Goal: Information Seeking & Learning: Learn about a topic

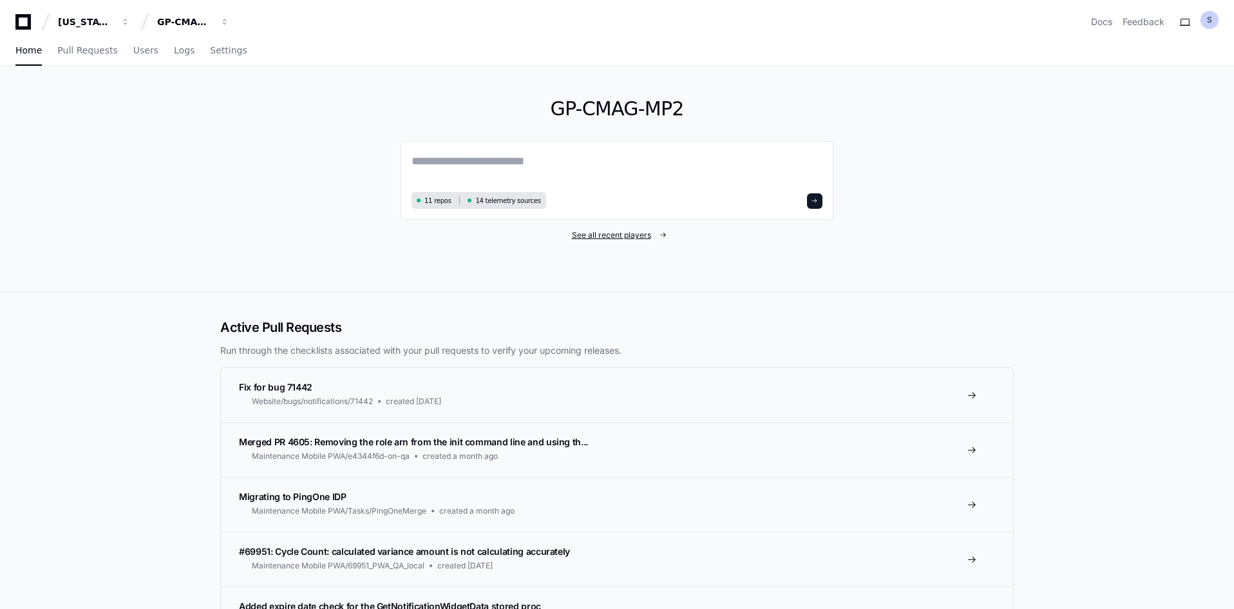
click at [623, 233] on span "See all recent players" at bounding box center [611, 235] width 79 height 10
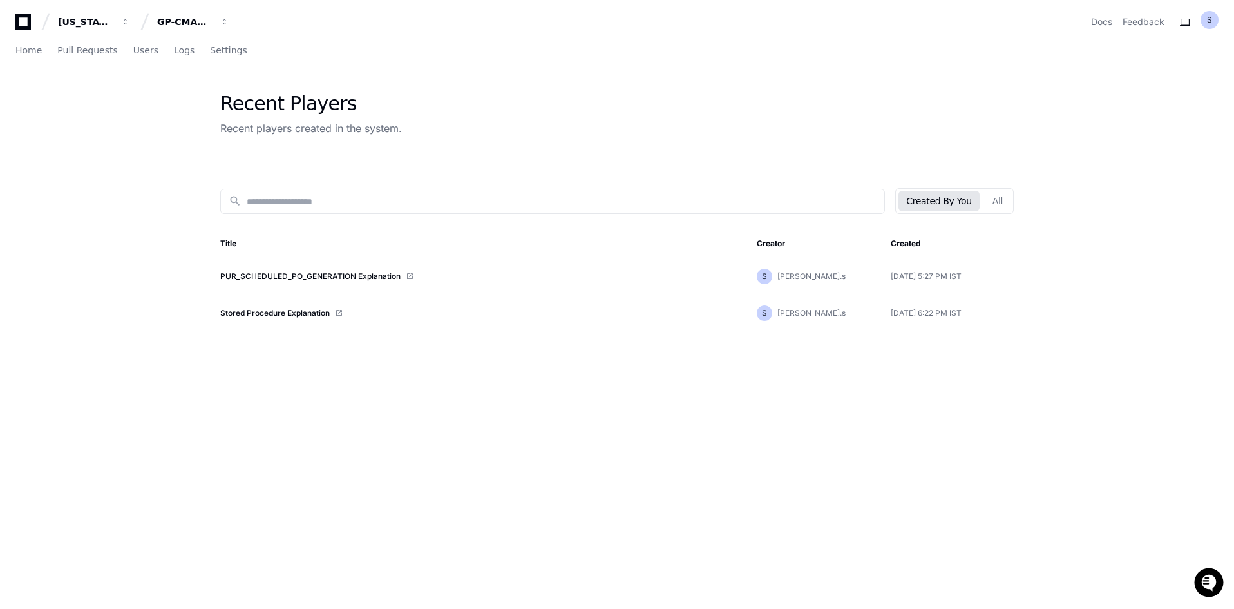
click at [338, 273] on link "PUR_SCHEDULED_PO_GENERATION Explanation" at bounding box center [310, 276] width 180 height 10
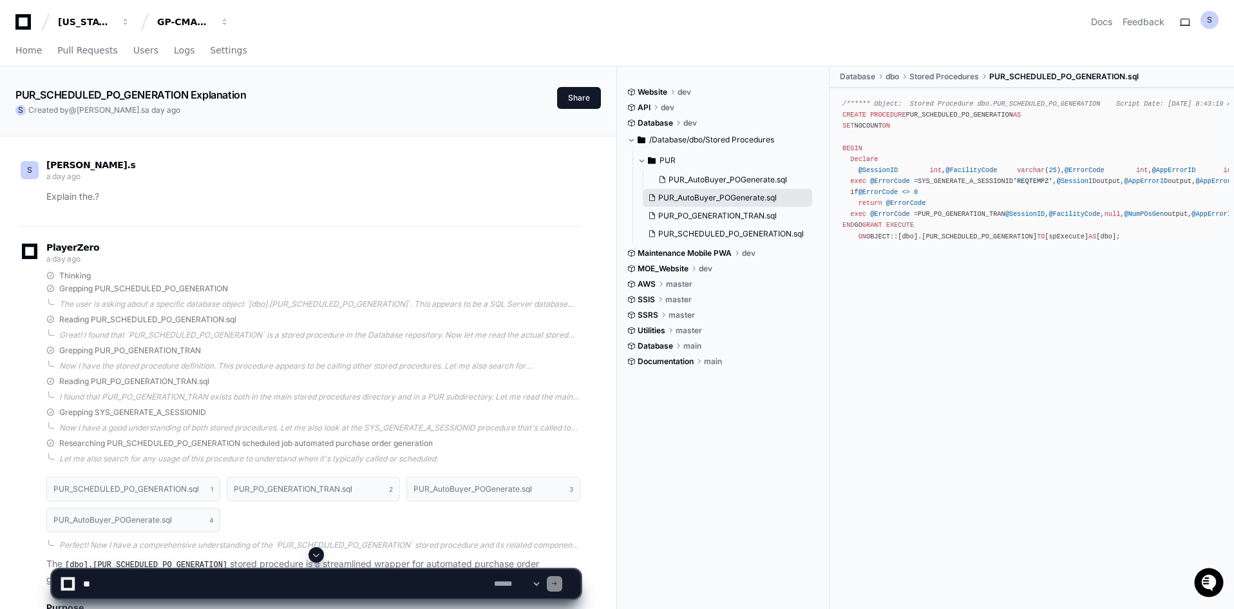
click at [719, 198] on span "PUR_AutoBuyer_POGenerate.sql" at bounding box center [717, 198] width 119 height 10
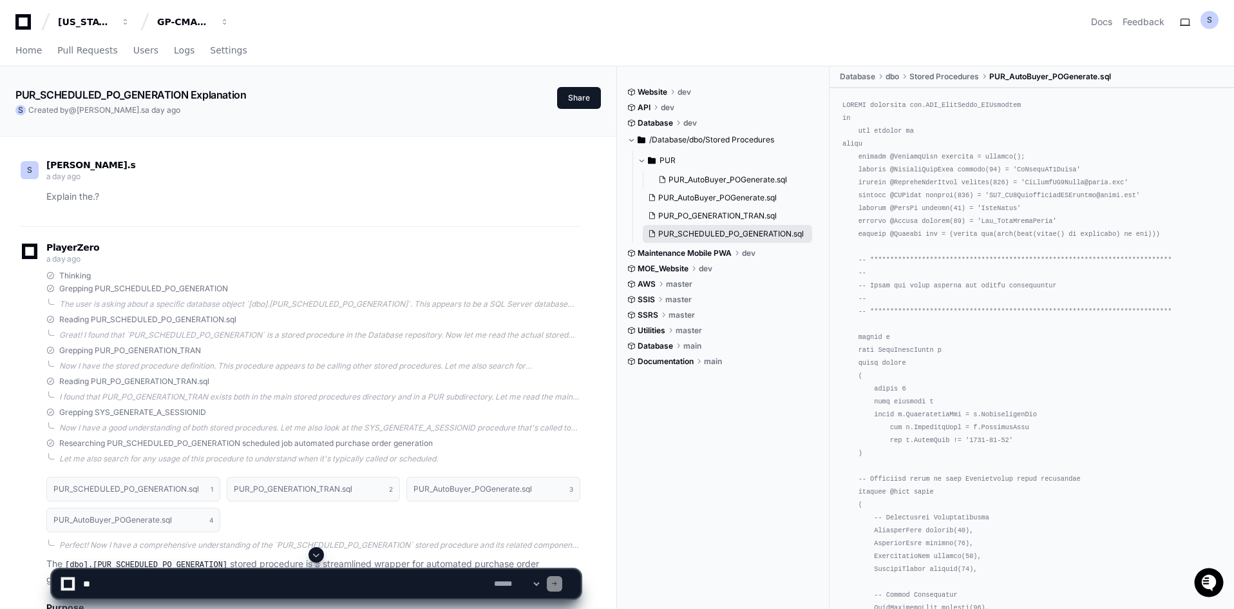
click at [711, 231] on span "PUR_SCHEDULED_PO_GENERATION.sql" at bounding box center [731, 234] width 146 height 10
